Goal: Navigation & Orientation: Find specific page/section

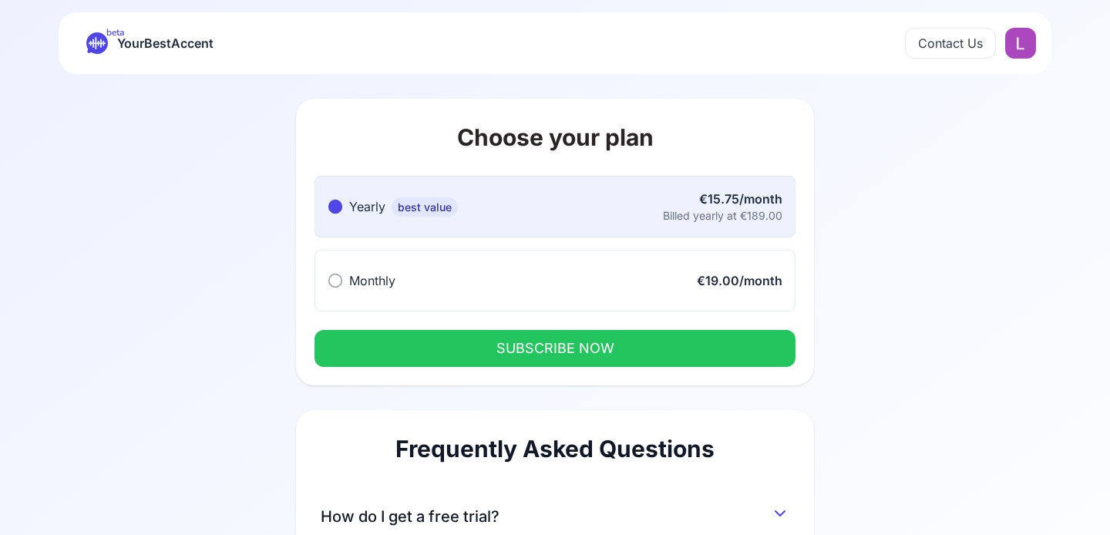
click at [146, 43] on span "YourBestAccent" at bounding box center [165, 43] width 96 height 22
click at [98, 36] on icon at bounding box center [97, 43] width 22 height 22
click at [116, 44] on div "beta YourBestAccent" at bounding box center [149, 43] width 127 height 22
